Goal: Communication & Community: Ask a question

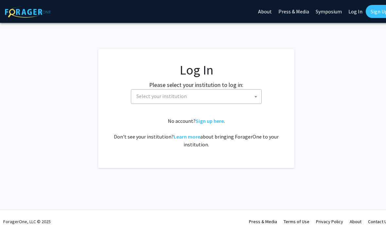
select select
click at [217, 97] on span "Select your institution" at bounding box center [198, 96] width 128 height 13
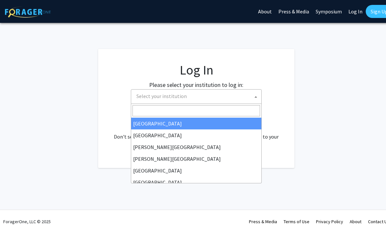
click at [223, 111] on input "Search" at bounding box center [197, 110] width 128 height 11
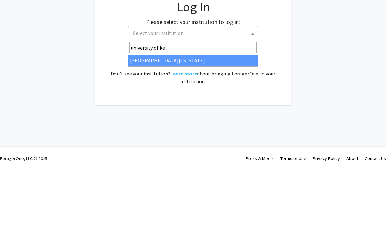
type input "university of ken"
select select "13"
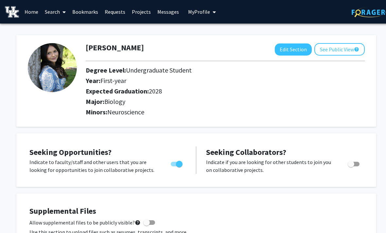
click at [40, 11] on link "Home" at bounding box center [31, 11] width 20 height 23
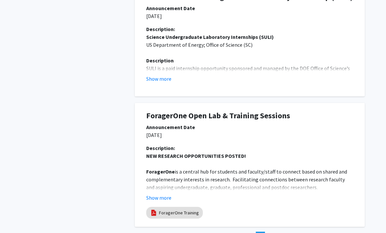
scroll to position [361, 7]
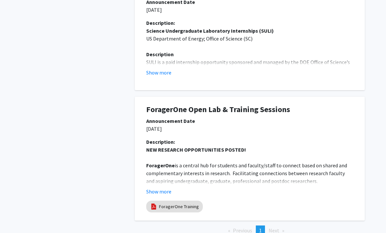
click at [278, 230] on span "Next page" at bounding box center [274, 231] width 11 height 7
click at [286, 227] on li "Next page" at bounding box center [277, 231] width 22 height 10
click at [278, 228] on span "Next page" at bounding box center [274, 231] width 11 height 7
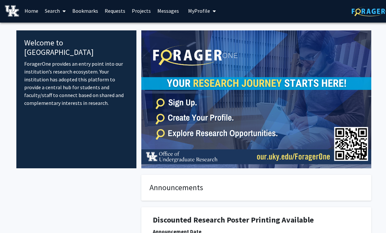
scroll to position [0, 0]
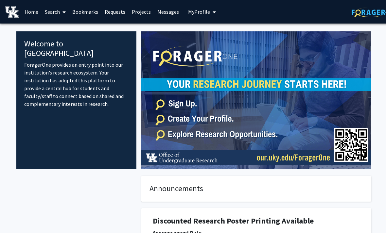
click at [39, 14] on link "Home" at bounding box center [31, 11] width 20 height 23
click at [36, 6] on link "Home" at bounding box center [31, 11] width 20 height 23
click at [54, 11] on link "Search" at bounding box center [56, 11] width 28 height 23
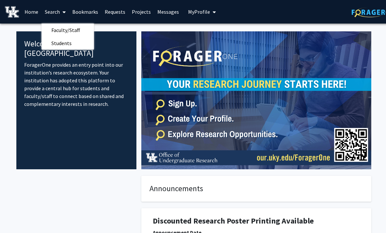
click at [63, 46] on span "Students" at bounding box center [62, 43] width 40 height 13
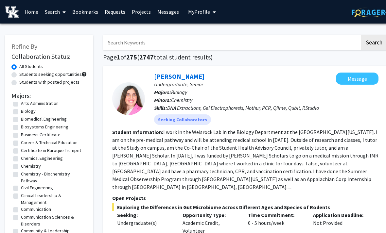
scroll to position [121, 0]
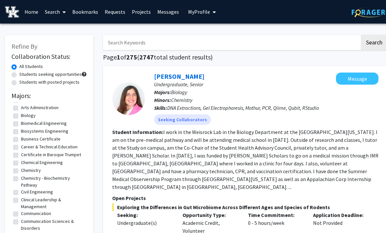
click at [22, 120] on label "Biomedical Engineering" at bounding box center [44, 123] width 46 height 7
click at [22, 120] on input "Biomedical Engineering" at bounding box center [23, 122] width 4 height 4
checkbox input "true"
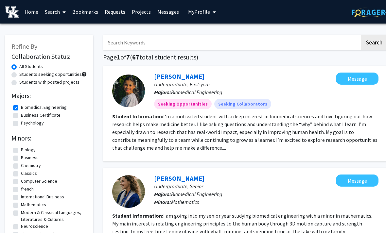
click at [22, 113] on label "Business Certificate" at bounding box center [41, 115] width 40 height 7
click at [22, 113] on input "Business Certificate" at bounding box center [23, 114] width 4 height 4
checkbox input "true"
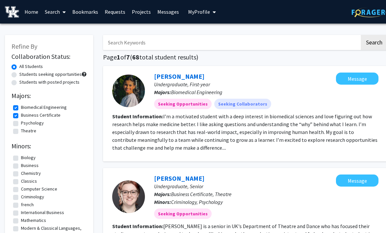
click at [24, 105] on label "Biomedical Engineering" at bounding box center [44, 107] width 46 height 7
click at [24, 105] on input "Biomedical Engineering" at bounding box center [23, 106] width 4 height 4
checkbox input "false"
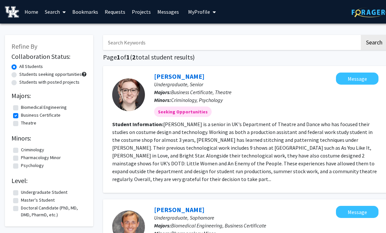
click at [23, 116] on label "Business Certificate" at bounding box center [41, 115] width 40 height 7
click at [23, 116] on input "Business Certificate" at bounding box center [23, 114] width 4 height 4
checkbox input "false"
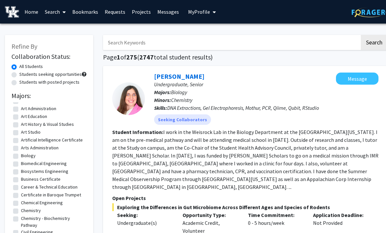
scroll to position [83, 0]
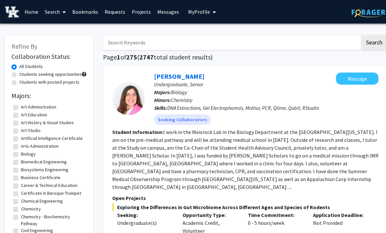
click at [21, 156] on label "Biology" at bounding box center [28, 154] width 15 height 7
click at [21, 155] on input "Biology" at bounding box center [23, 153] width 4 height 4
checkbox input "true"
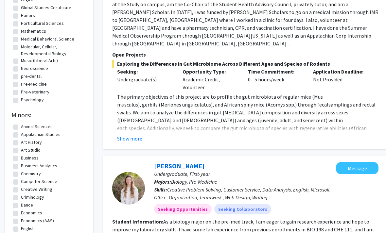
scroll to position [143, 0]
click at [21, 79] on label "pre-dental" at bounding box center [31, 76] width 21 height 7
click at [21, 78] on input "pre-dental" at bounding box center [23, 75] width 4 height 4
checkbox input "true"
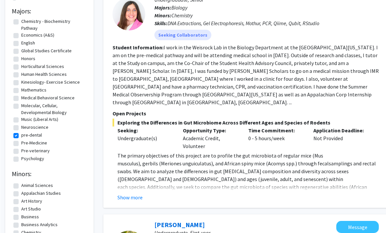
scroll to position [86, 0]
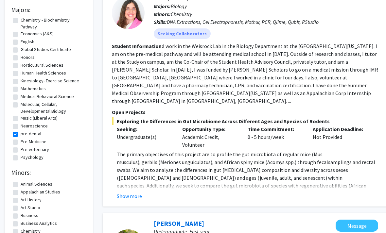
click at [18, 132] on fg-checkbox "pre-dental pre-dental" at bounding box center [49, 135] width 72 height 8
click at [21, 142] on label "Pre-Medicine" at bounding box center [34, 142] width 26 height 7
click at [21, 142] on input "Pre-Medicine" at bounding box center [23, 141] width 4 height 4
checkbox input "true"
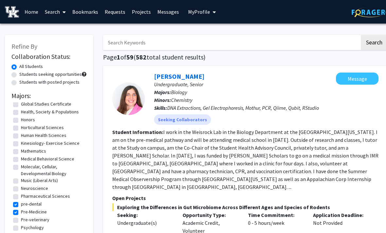
scroll to position [86, 0]
click at [21, 206] on label "pre-dental" at bounding box center [31, 204] width 21 height 7
click at [21, 205] on input "pre-dental" at bounding box center [23, 203] width 4 height 4
checkbox input "false"
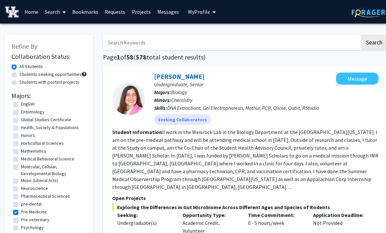
click at [21, 189] on label "Neuroscience" at bounding box center [34, 188] width 27 height 7
click at [21, 189] on input "Neuroscience" at bounding box center [23, 187] width 4 height 4
checkbox input "true"
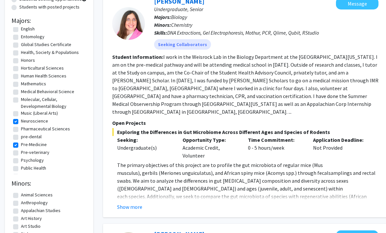
scroll to position [85, 0]
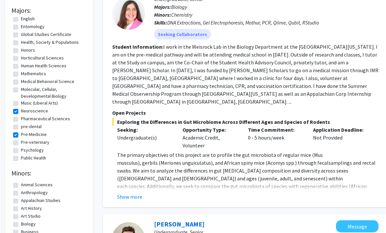
click at [21, 111] on label "Neuroscience" at bounding box center [34, 111] width 27 height 7
click at [21, 111] on input "Neuroscience" at bounding box center [23, 110] width 4 height 4
checkbox input "false"
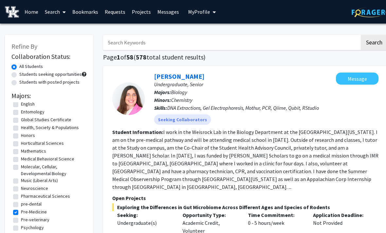
click at [64, 8] on span at bounding box center [63, 12] width 6 height 23
click at [72, 42] on span "Students" at bounding box center [62, 43] width 40 height 13
checkbox input "false"
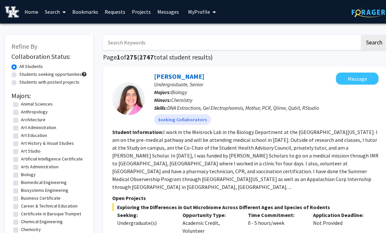
click at [83, 7] on link "Bookmarks" at bounding box center [85, 11] width 32 height 23
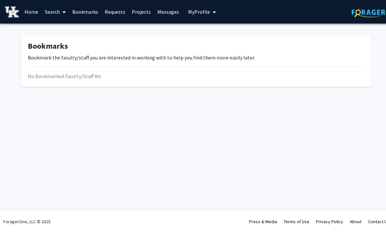
click at [123, 11] on link "Requests" at bounding box center [115, 11] width 27 height 23
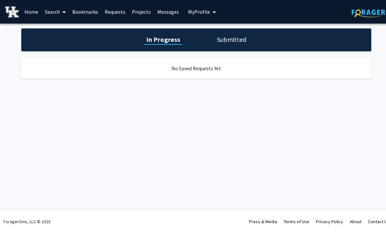
click at [139, 8] on link "Projects" at bounding box center [142, 11] width 26 height 23
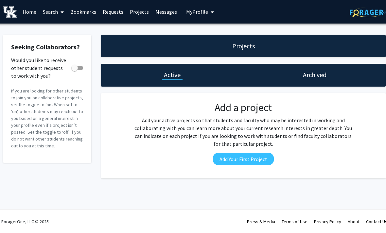
scroll to position [0, 7]
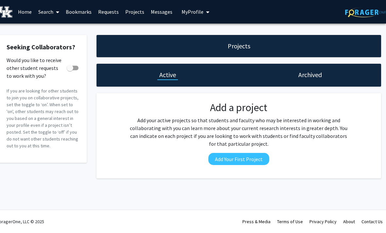
click at [198, 10] on span "My Profile" at bounding box center [193, 12] width 22 height 7
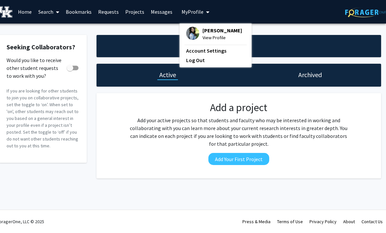
scroll to position [0, 0]
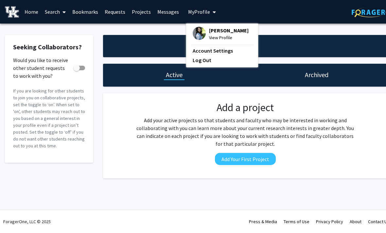
click at [13, 12] on img at bounding box center [12, 11] width 14 height 11
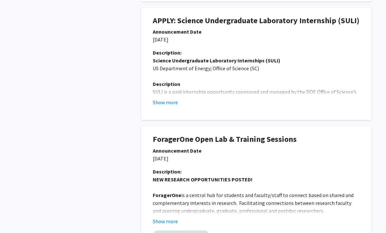
scroll to position [381, 0]
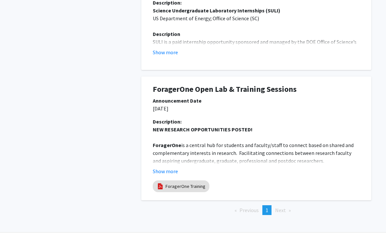
click at [283, 208] on span "Next page" at bounding box center [280, 210] width 11 height 7
click at [283, 207] on span "Next page" at bounding box center [280, 210] width 11 height 7
click at [286, 207] on span "Next page" at bounding box center [280, 210] width 11 height 7
click at [266, 207] on span "1" at bounding box center [267, 210] width 3 height 7
click at [291, 213] on li "Next page" at bounding box center [283, 211] width 22 height 10
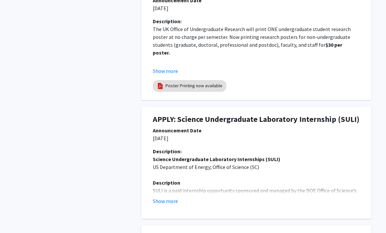
scroll to position [232, 0]
click at [331, 118] on h1 "APPLY: Science Undergraduate Laboratory Internship (SULI)" at bounding box center [256, 119] width 207 height 9
click at [169, 199] on button "Show more" at bounding box center [165, 202] width 25 height 8
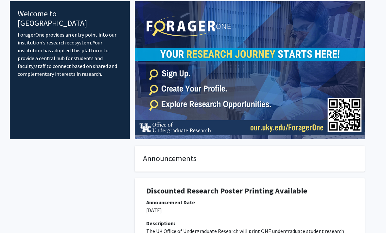
scroll to position [0, 7]
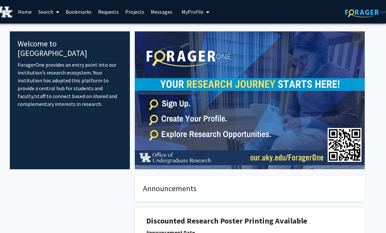
click at [375, 20] on link at bounding box center [365, 11] width 41 height 23
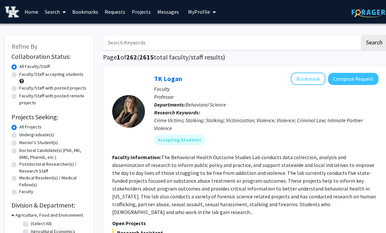
click at [282, 39] on input "Search Keywords" at bounding box center [231, 42] width 257 height 15
type input "[PERSON_NAME]"
click at [374, 42] on button "Search" at bounding box center [374, 42] width 27 height 15
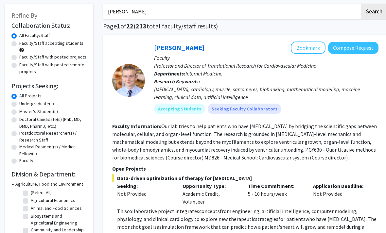
scroll to position [34, 0]
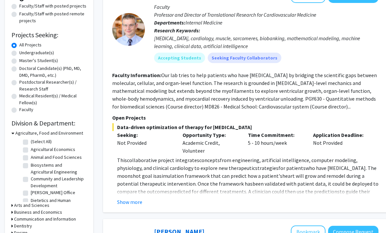
click at [119, 205] on button "Show more" at bounding box center [129, 203] width 25 height 8
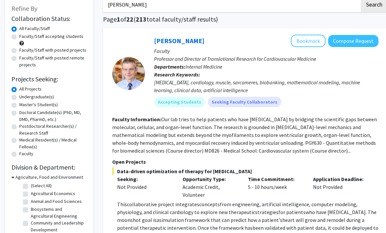
scroll to position [38, 0]
click at [345, 37] on button "Compose Request" at bounding box center [353, 41] width 50 height 12
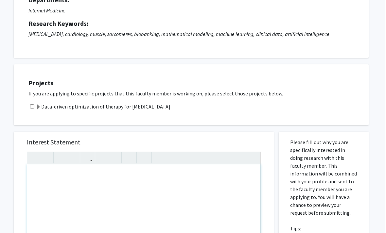
scroll to position [64, 0]
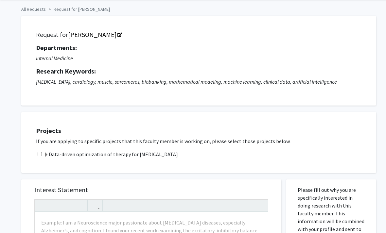
scroll to position [0, 0]
